Goal: Task Accomplishment & Management: Manage account settings

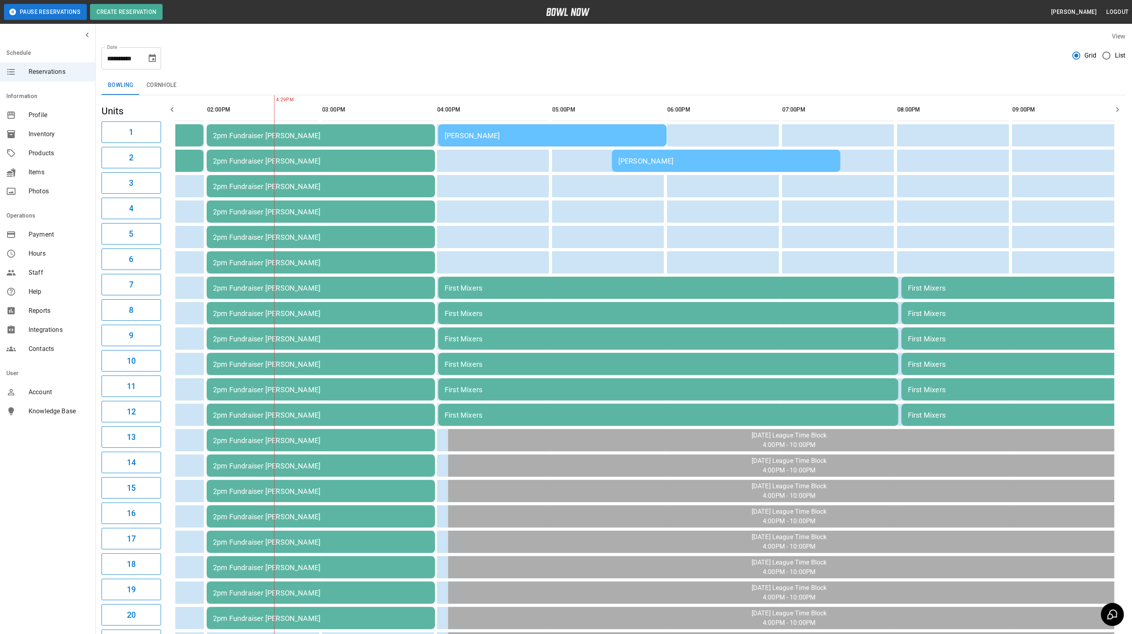
click at [608, 134] on div "Sarah Gallagher" at bounding box center [553, 135] width 216 height 8
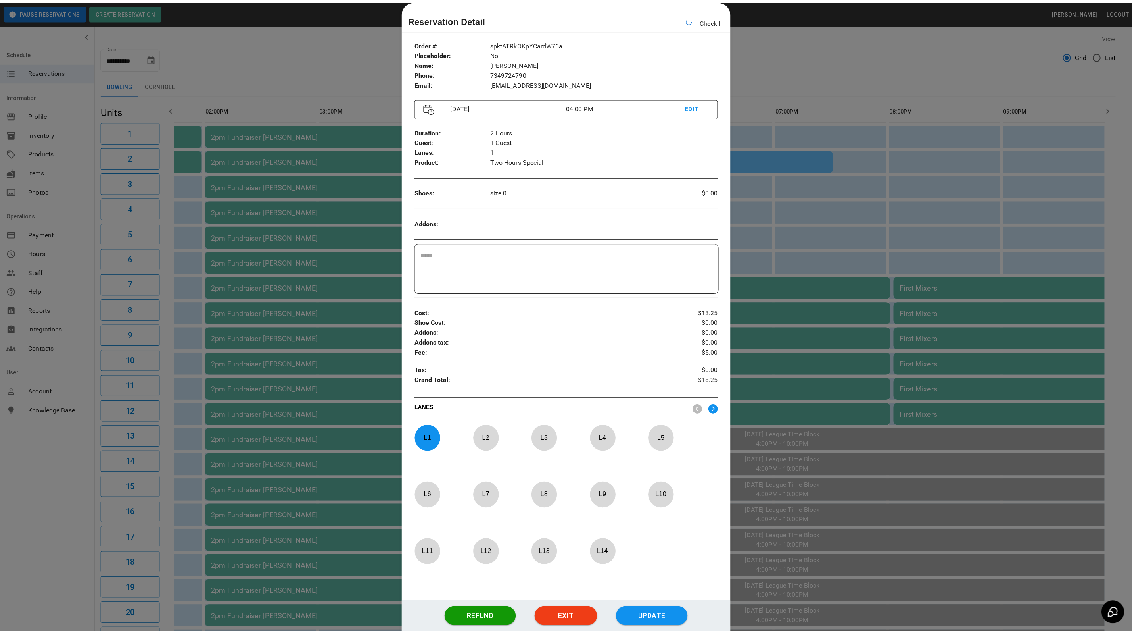
scroll to position [0, 198]
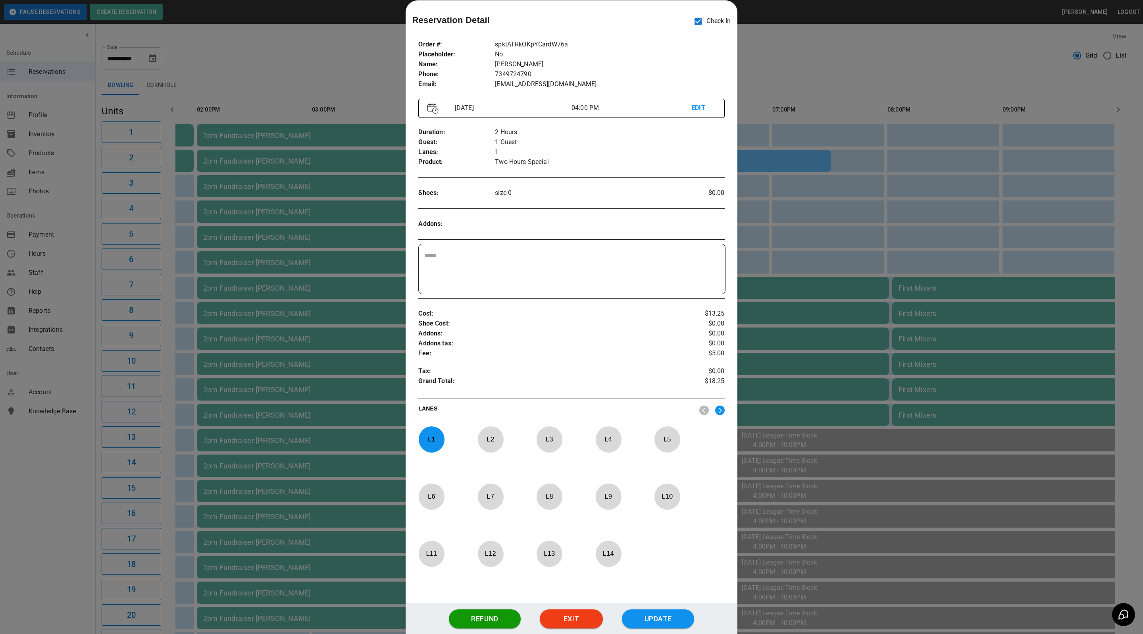
click at [788, 77] on div at bounding box center [571, 317] width 1143 height 634
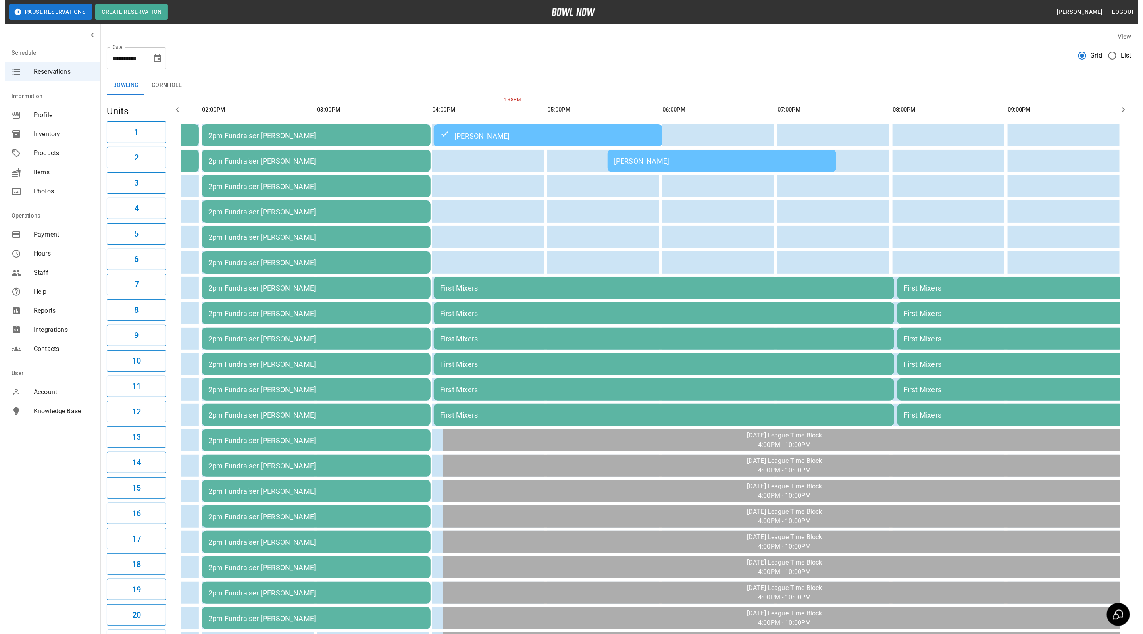
scroll to position [0, 204]
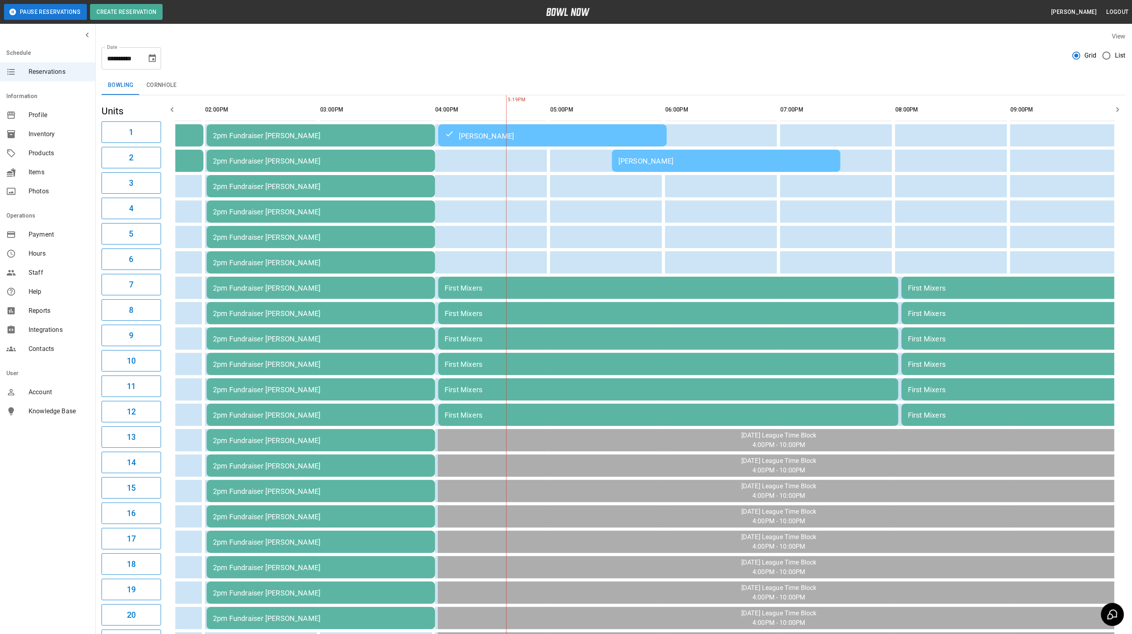
click at [676, 151] on td "david paylan" at bounding box center [726, 161] width 229 height 22
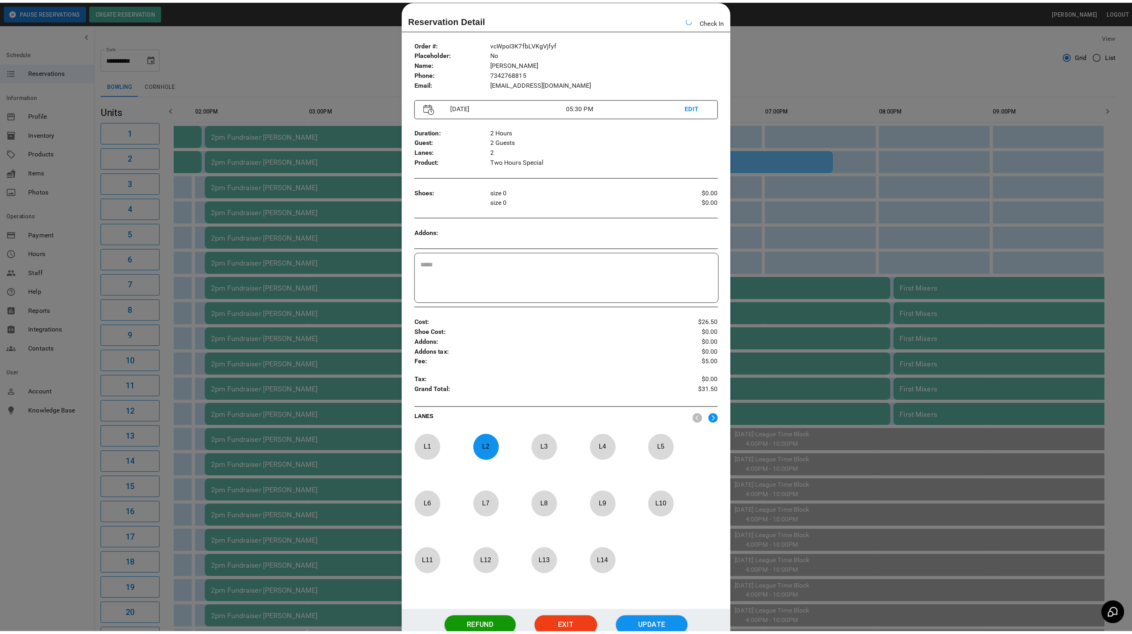
scroll to position [0, 213]
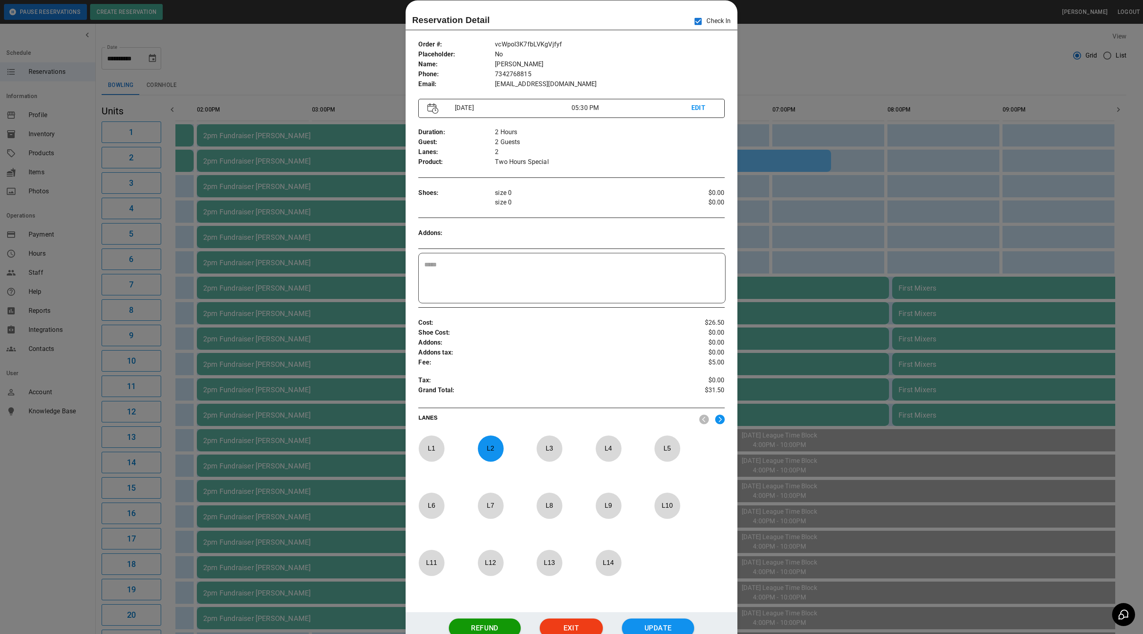
click at [803, 46] on div at bounding box center [571, 317] width 1143 height 634
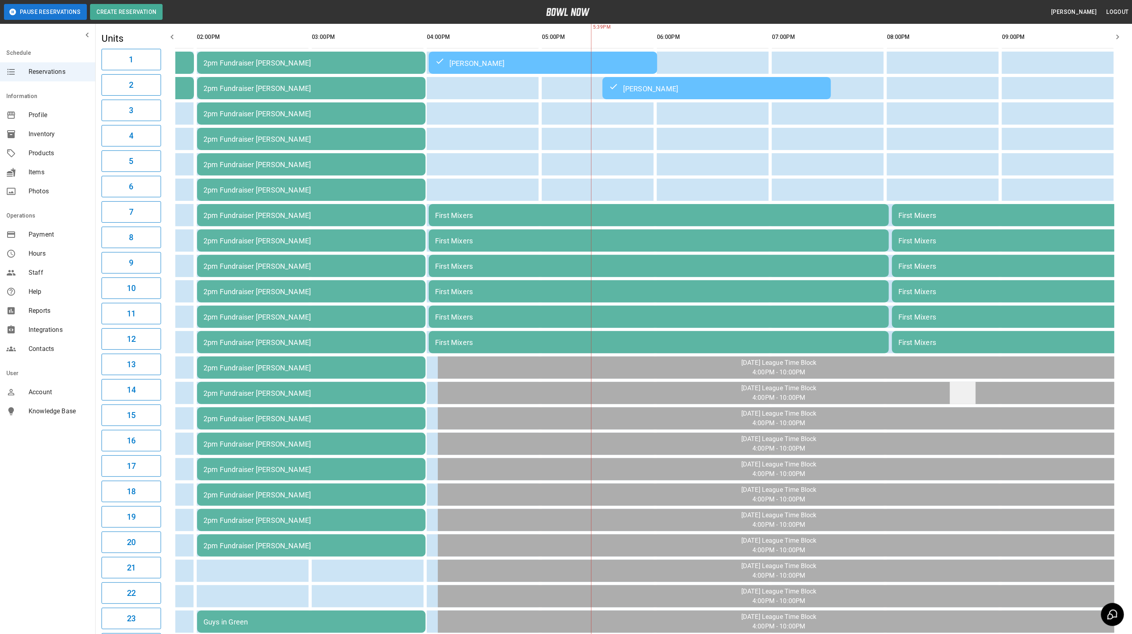
scroll to position [0, 0]
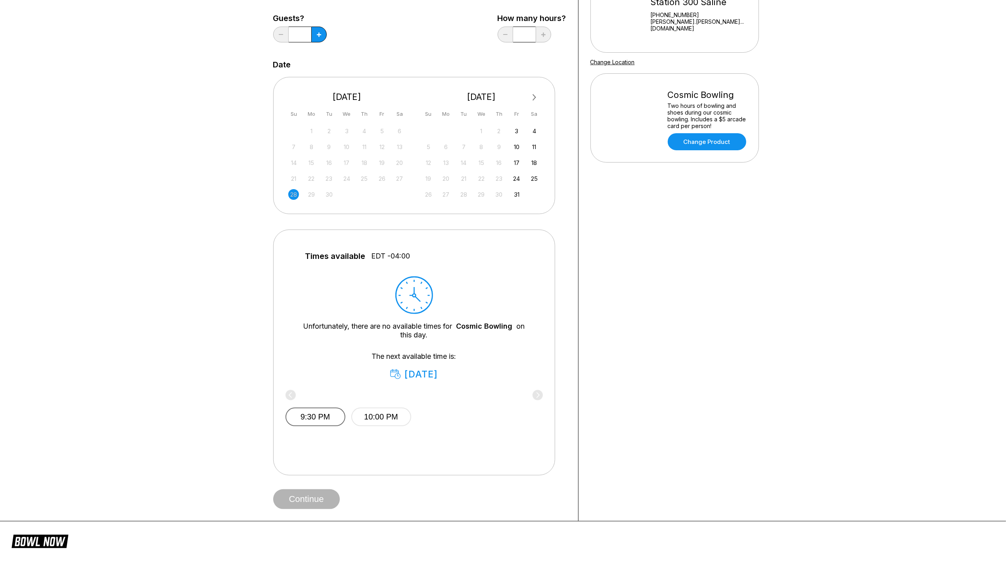
scroll to position [106, 0]
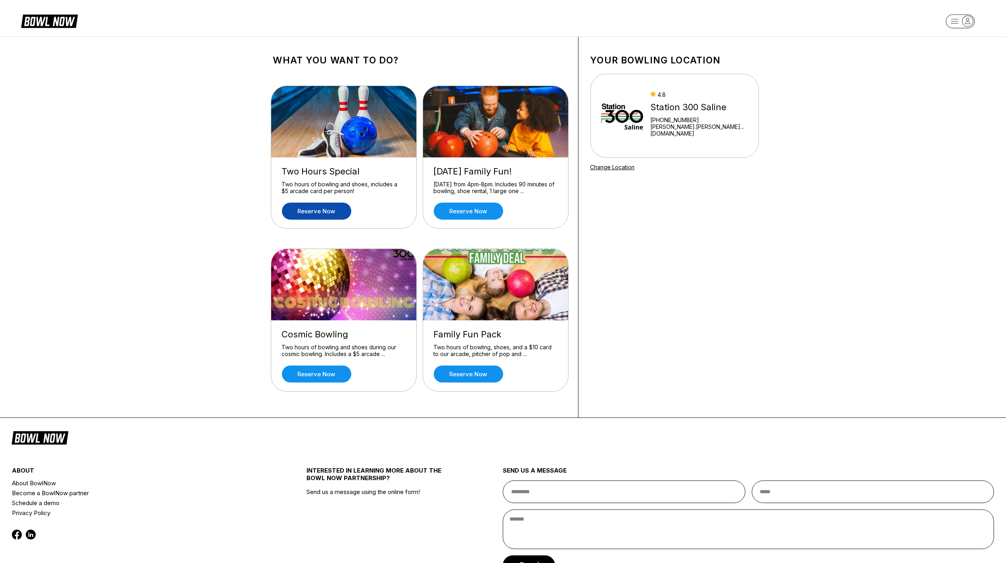
click at [325, 205] on link "Reserve now" at bounding box center [316, 211] width 69 height 17
